Goal: Task Accomplishment & Management: Use online tool/utility

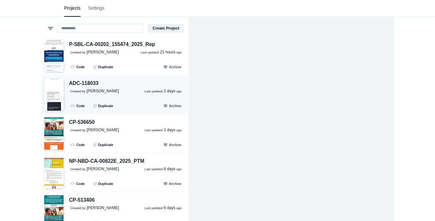
scroll to position [17, 0]
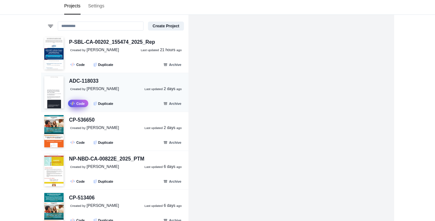
click at [81, 104] on link ".fa-secondary{opacity:.4} Code" at bounding box center [78, 103] width 20 height 7
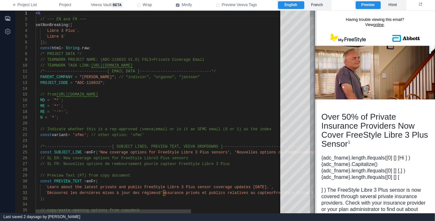
drag, startPoint x: 252, startPoint y: 101, endPoint x: 316, endPoint y: 99, distance: 63.3
click at [316, 99] on span at bounding box center [315, 112] width 4 height 202
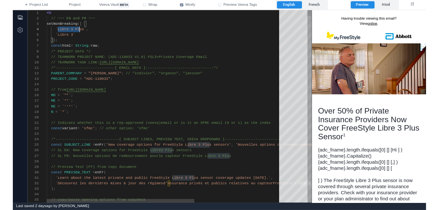
scroll to position [17, 40]
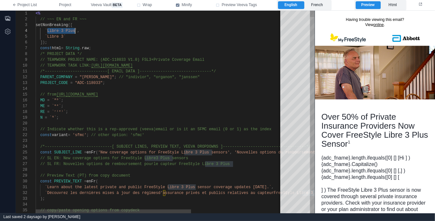
drag, startPoint x: 47, startPoint y: 31, endPoint x: 75, endPoint y: 30, distance: 28.6
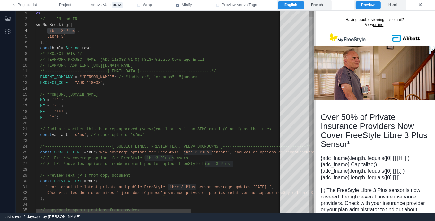
drag, startPoint x: 315, startPoint y: 128, endPoint x: 314, endPoint y: 138, distance: 10.3
click at [314, 138] on span at bounding box center [315, 112] width 4 height 202
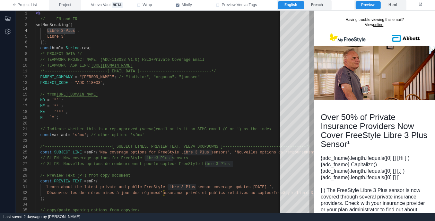
click at [69, 6] on span "Project" at bounding box center [65, 5] width 12 height 6
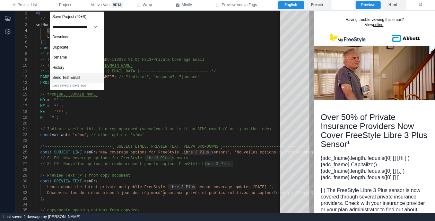
click at [91, 77] on div "Send Test Email" at bounding box center [77, 78] width 54 height 10
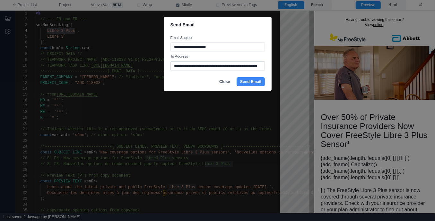
click at [213, 65] on input "**********" at bounding box center [218, 65] width 94 height 9
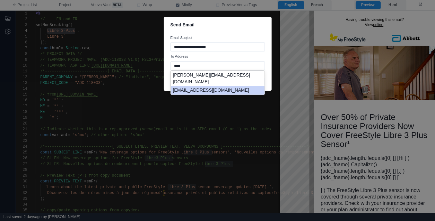
click at [225, 86] on li "[EMAIL_ADDRESS][DOMAIN_NAME]" at bounding box center [218, 90] width 94 height 9
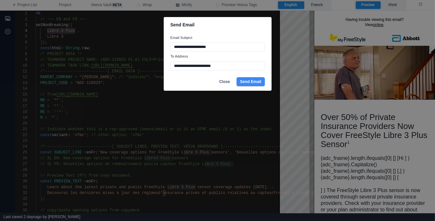
type input "**********"
click at [253, 83] on button "Send Email" at bounding box center [251, 81] width 28 height 9
